Goal: Information Seeking & Learning: Understand process/instructions

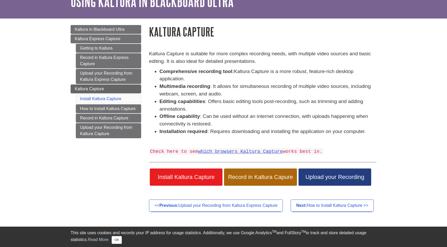
scroll to position [32, 0]
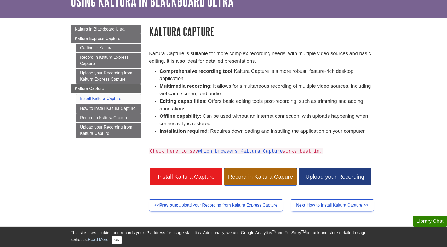
click at [255, 174] on span "Record in Kaltura Capure" at bounding box center [260, 177] width 65 height 7
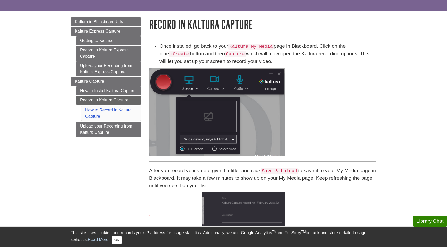
scroll to position [80, 0]
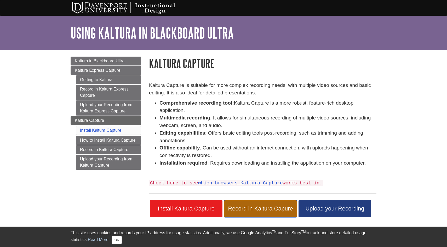
click at [260, 206] on span "Record in Kaltura Capure" at bounding box center [260, 209] width 65 height 7
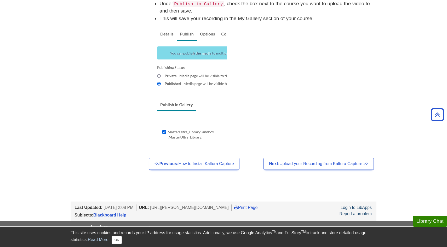
scroll to position [432, 0]
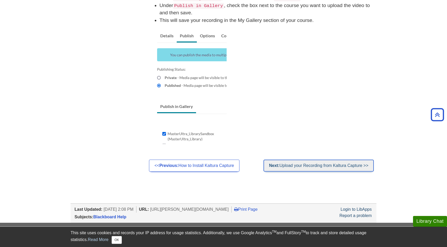
click at [281, 167] on link "Next: Upload your Recording from Kaltura Capture >>" at bounding box center [318, 166] width 110 height 12
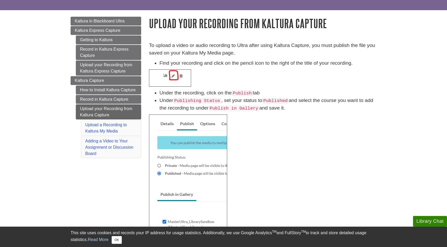
scroll to position [39, 0]
